Goal: Task Accomplishment & Management: Use online tool/utility

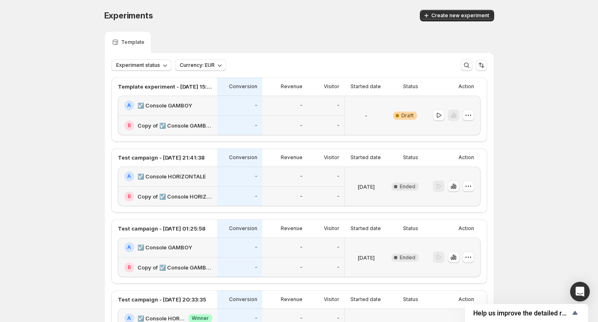
drag, startPoint x: 498, startPoint y: 47, endPoint x: 506, endPoint y: 34, distance: 15.8
click at [506, 34] on div "Experiments. This page is ready Experiments Create new experiment Template Expe…" at bounding box center [299, 310] width 598 height 620
click at [441, 115] on icon "button" at bounding box center [439, 115] width 8 height 8
click at [272, 104] on div "-" at bounding box center [284, 106] width 35 height 10
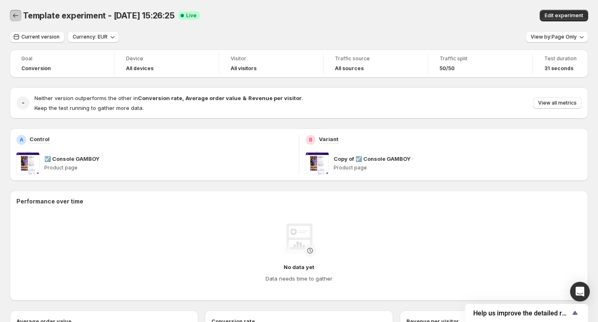
click at [13, 11] on button "Back" at bounding box center [16, 16] width 12 height 12
